Goal: Transaction & Acquisition: Book appointment/travel/reservation

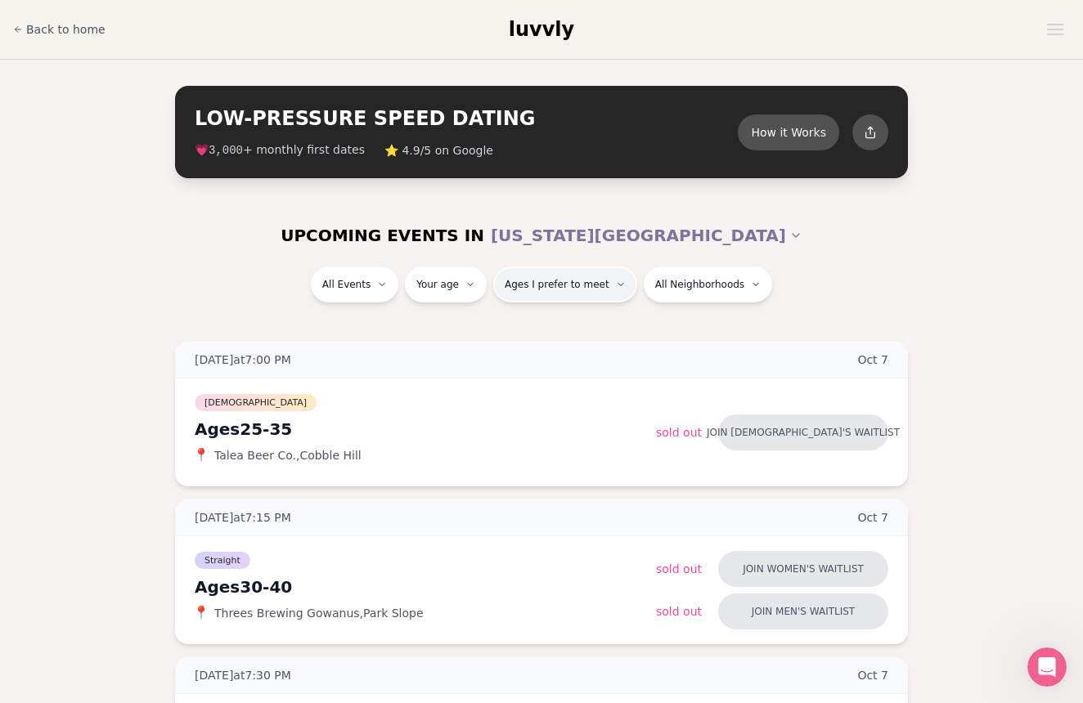
click at [568, 281] on span "Ages I prefer to meet" at bounding box center [557, 284] width 105 height 13
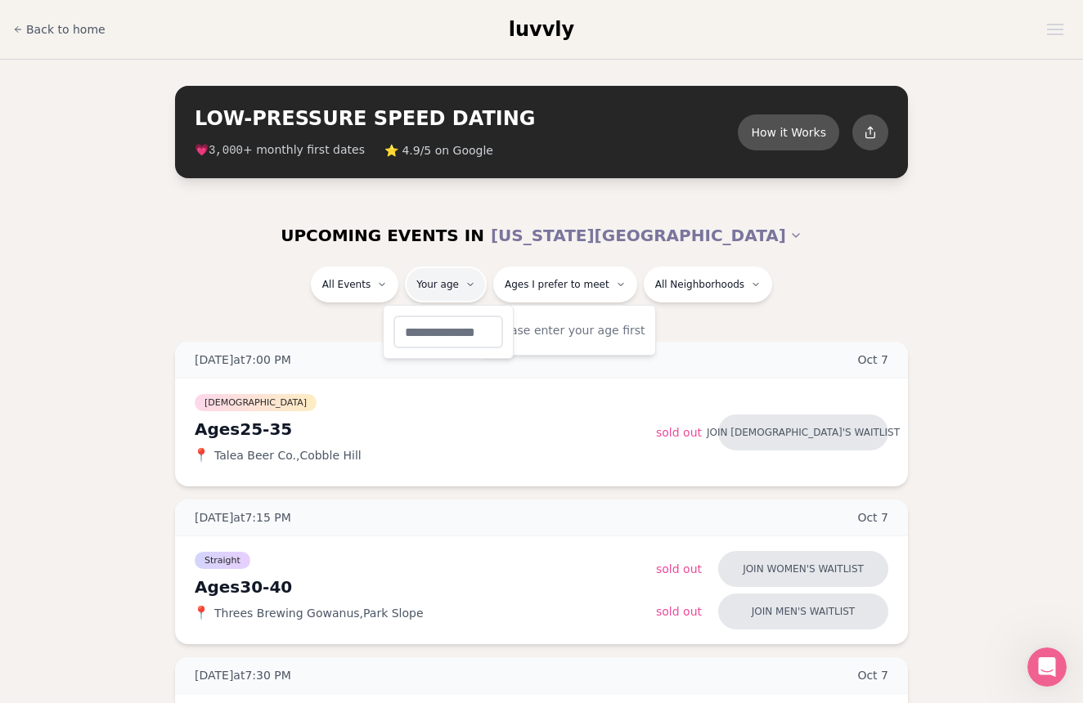
type input "**"
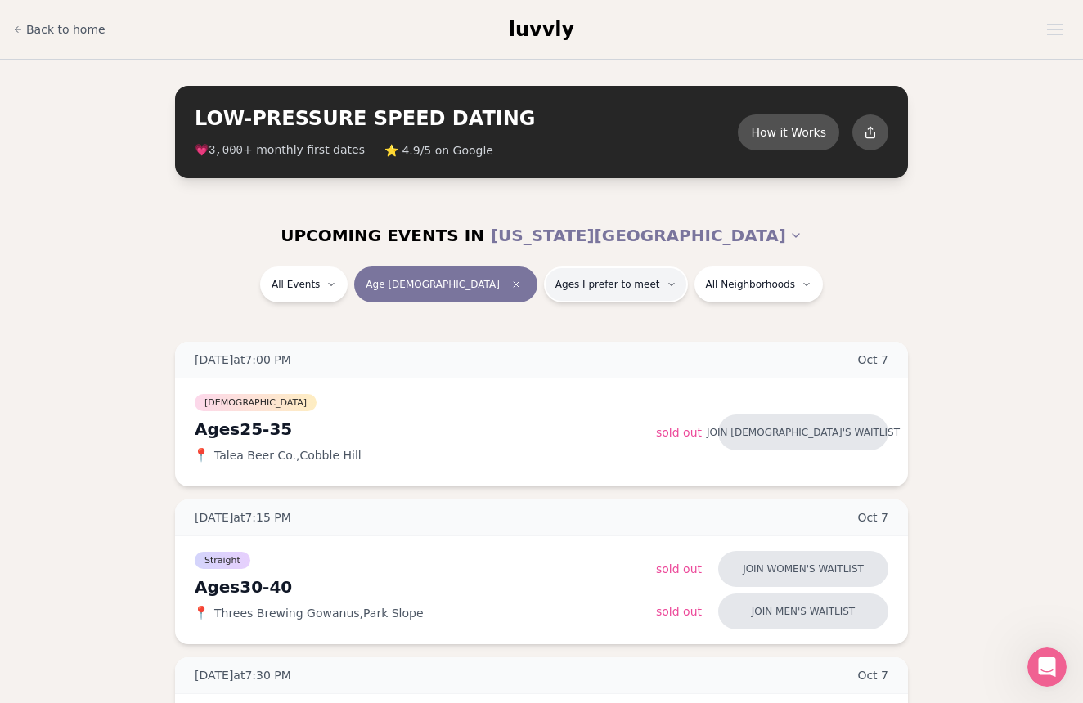
click at [607, 282] on span "Ages I prefer to meet" at bounding box center [607, 284] width 105 height 13
click at [572, 370] on span "Older than me" at bounding box center [559, 369] width 83 height 16
click at [508, 370] on button "Older than me" at bounding box center [501, 369] width 13 height 13
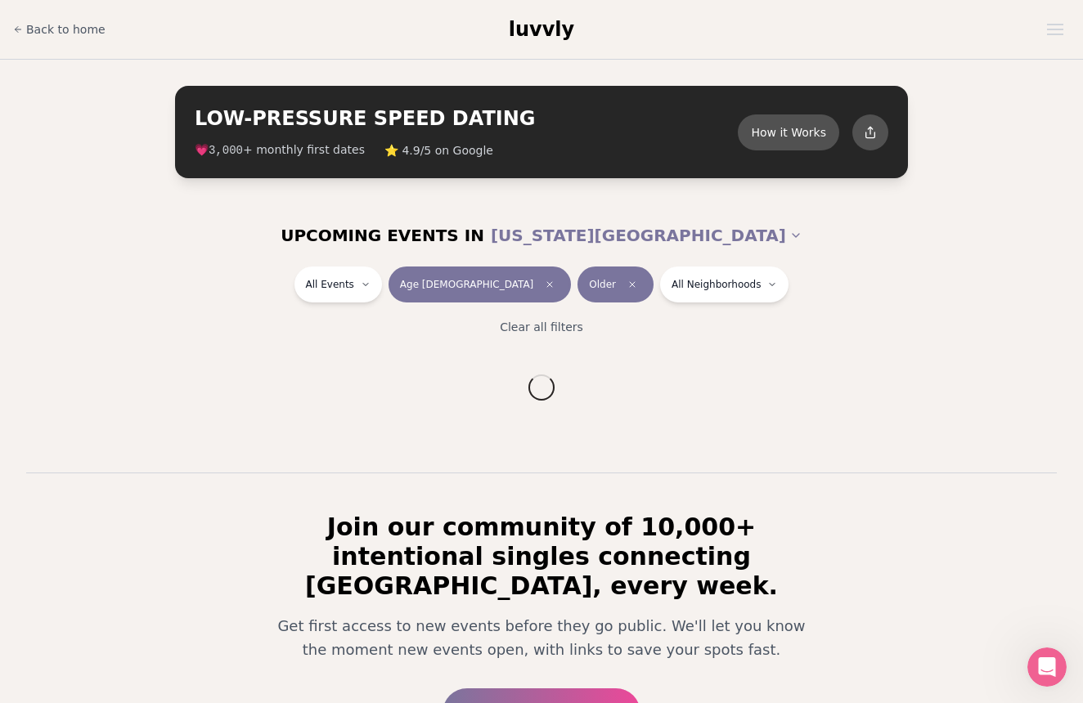
click at [679, 316] on div "All Events Age [DEMOGRAPHIC_DATA] Older All Neighborhoods Clear all filters" at bounding box center [541, 308] width 1083 height 82
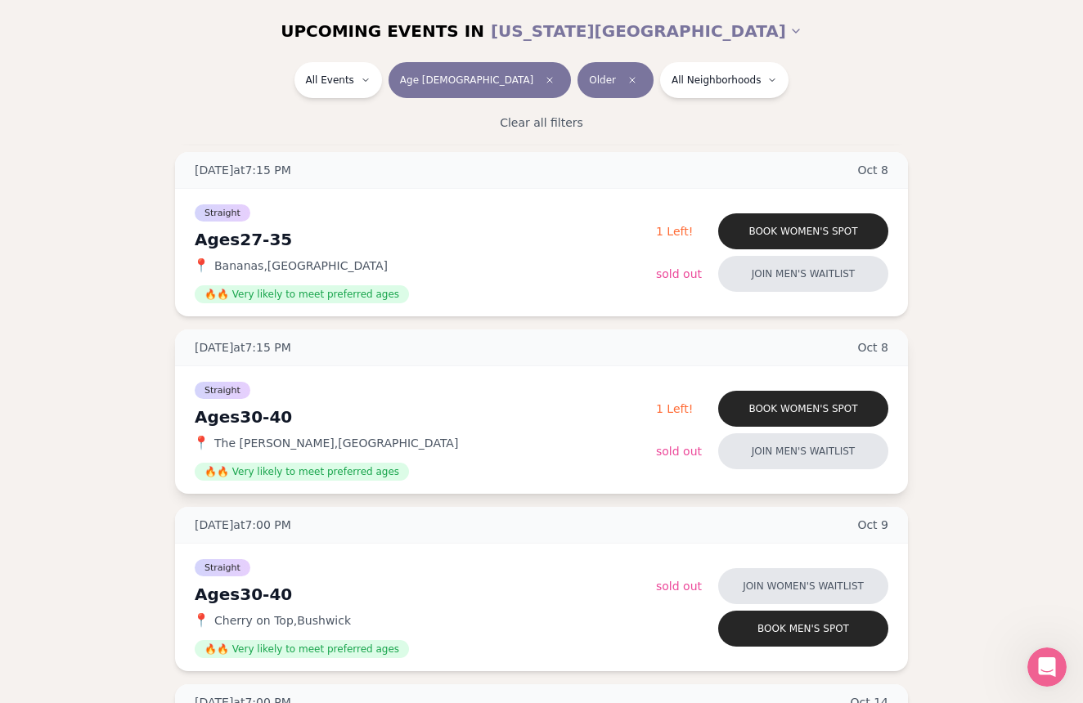
scroll to position [1104, 0]
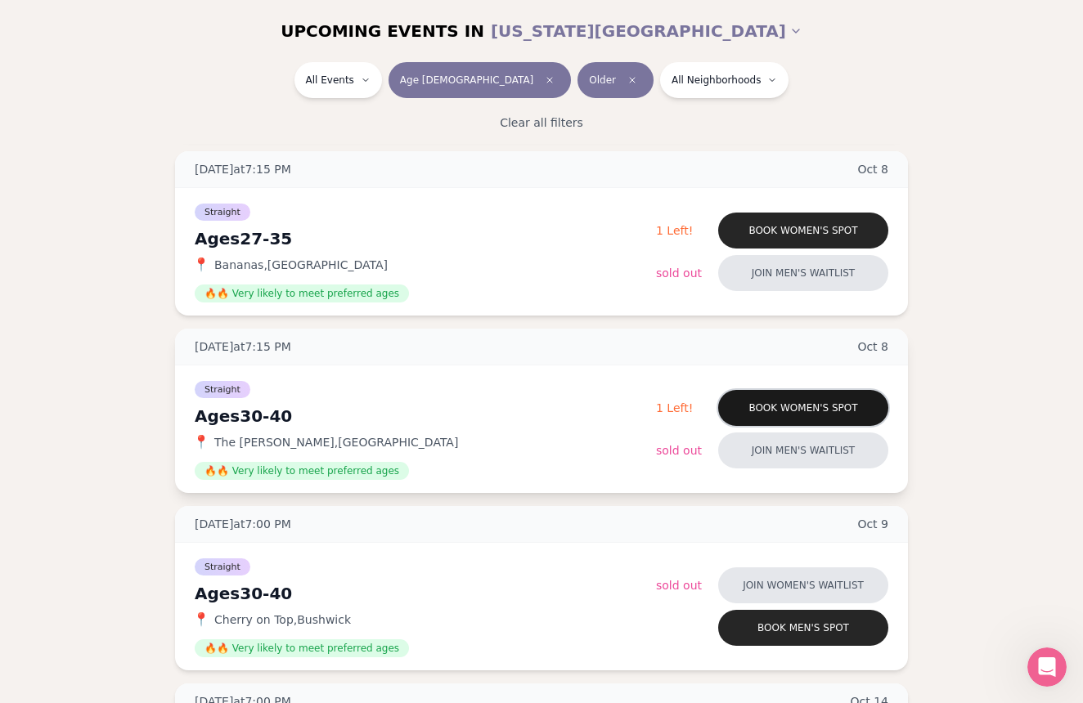
click at [758, 416] on button "Book women's spot" at bounding box center [803, 408] width 170 height 36
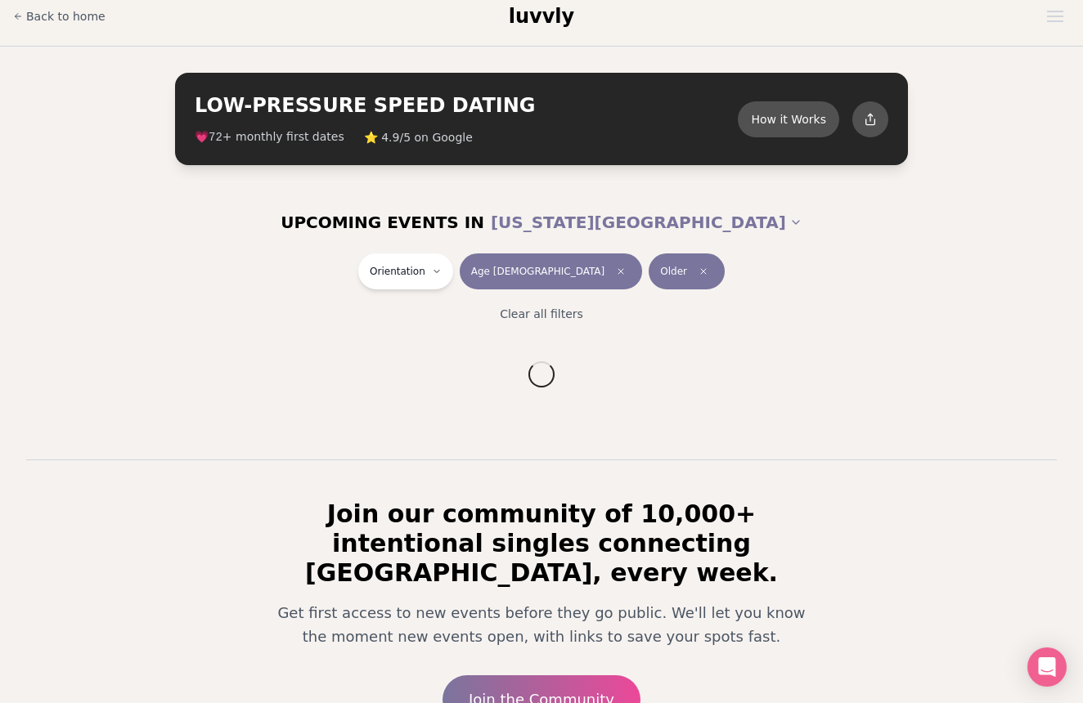
scroll to position [147, 0]
